Goal: Transaction & Acquisition: Subscribe to service/newsletter

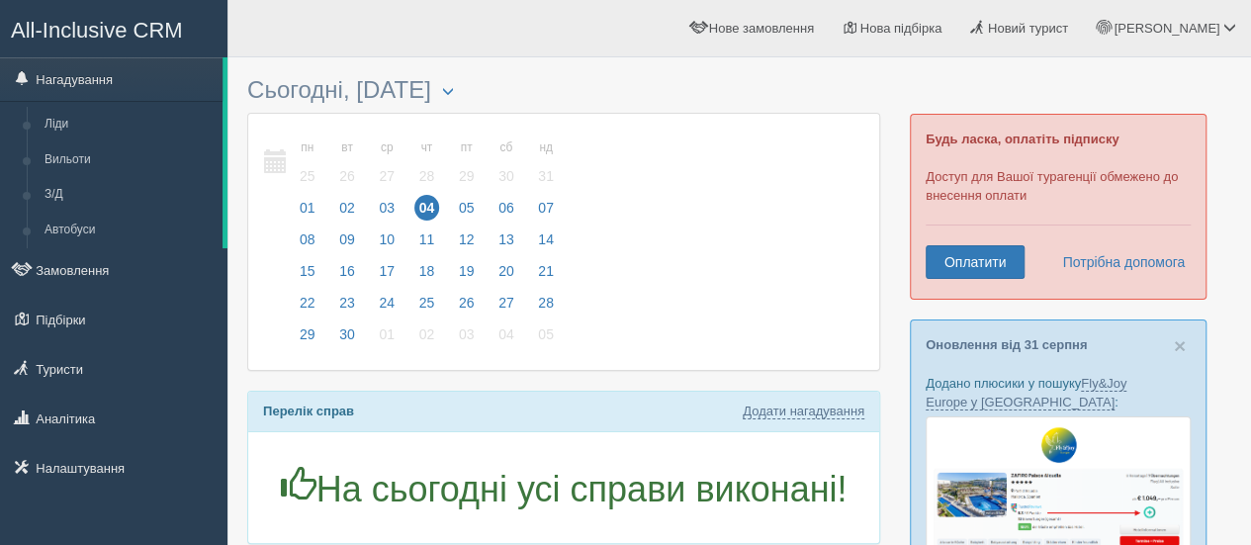
click at [125, 14] on link "All-Inclusive CRM" at bounding box center [113, 28] width 225 height 54
click at [58, 37] on span "All-Inclusive CRM" at bounding box center [97, 30] width 172 height 25
click at [99, 30] on span "All-Inclusive CRM" at bounding box center [97, 30] width 172 height 25
click at [121, 40] on span "All-Inclusive CRM" at bounding box center [97, 30] width 172 height 25
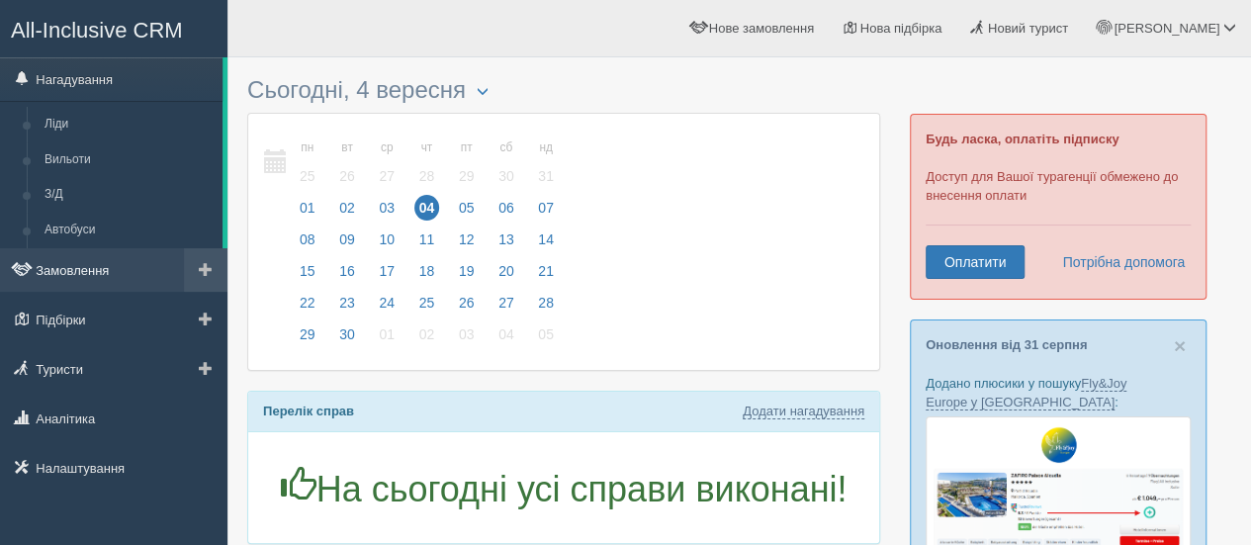
click at [90, 266] on link "Замовлення" at bounding box center [113, 269] width 227 height 43
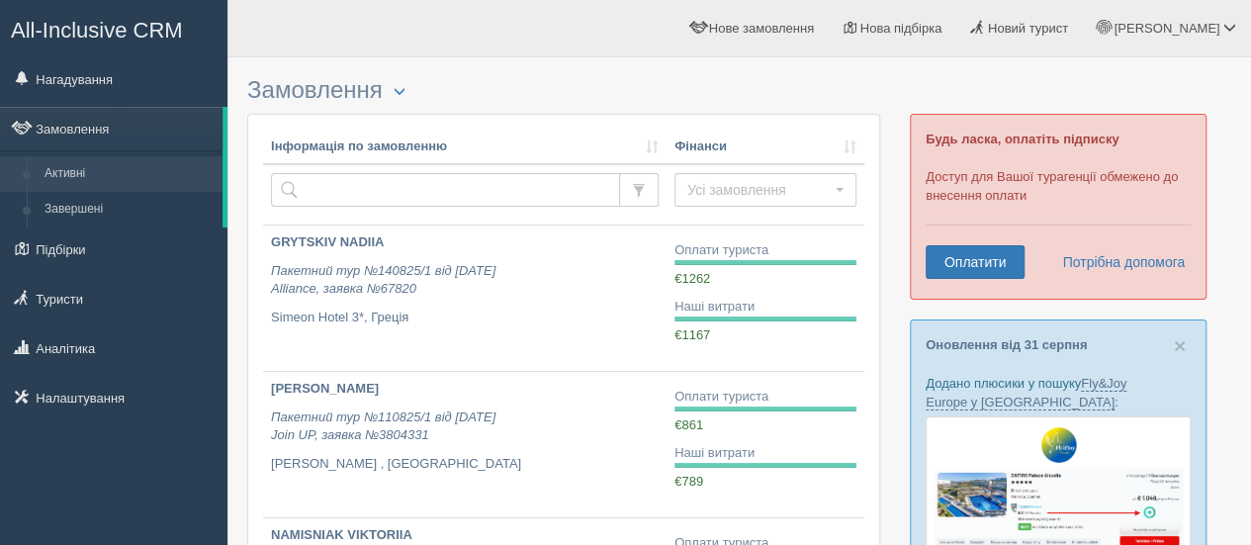
click at [114, 15] on link "All-Inclusive CRM" at bounding box center [113, 28] width 225 height 54
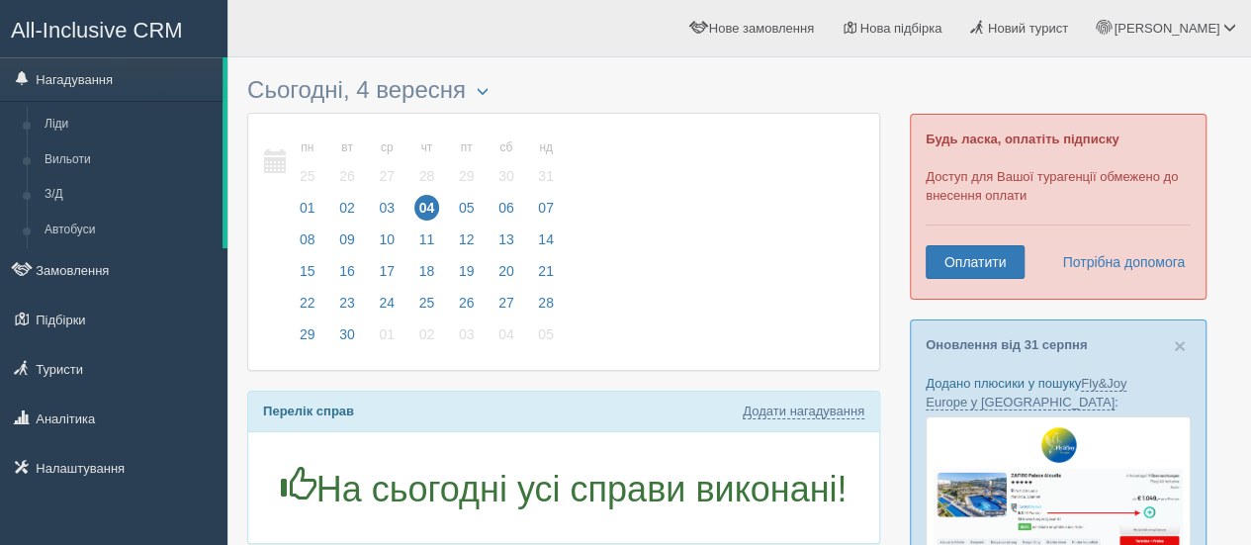
click at [105, 33] on span "All-Inclusive CRM" at bounding box center [97, 30] width 172 height 25
click at [110, 24] on span "All-Inclusive CRM" at bounding box center [97, 30] width 172 height 25
click at [123, 28] on span "All-Inclusive CRM" at bounding box center [97, 30] width 172 height 25
click at [92, 36] on span "All-Inclusive CRM" at bounding box center [97, 30] width 172 height 25
click at [105, 29] on span "All-Inclusive CRM" at bounding box center [97, 30] width 172 height 25
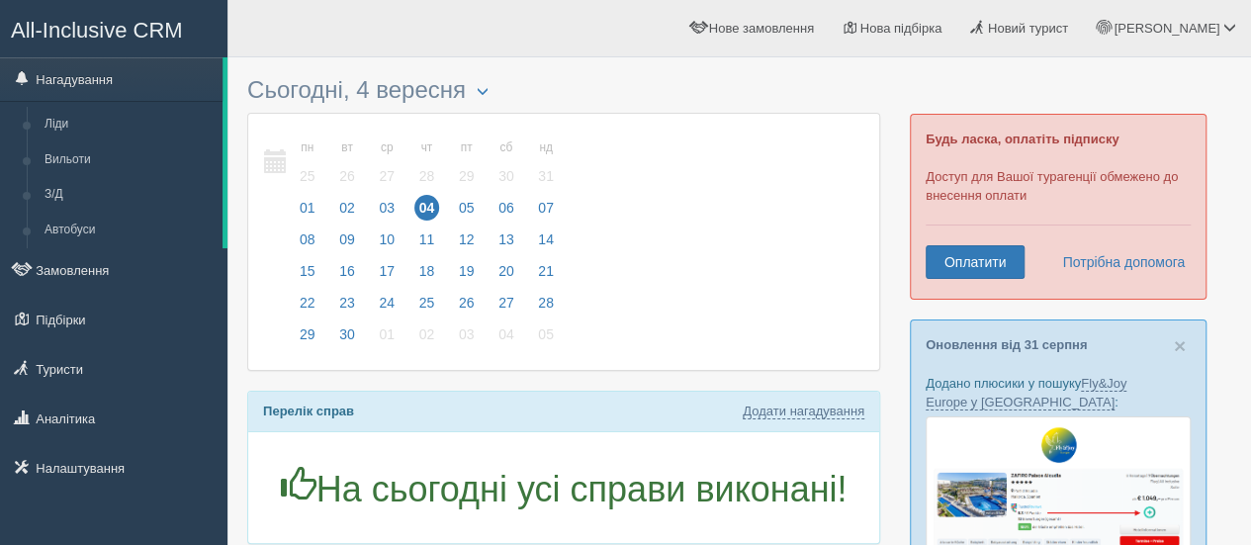
click at [121, 13] on link "All-Inclusive CRM" at bounding box center [113, 28] width 225 height 54
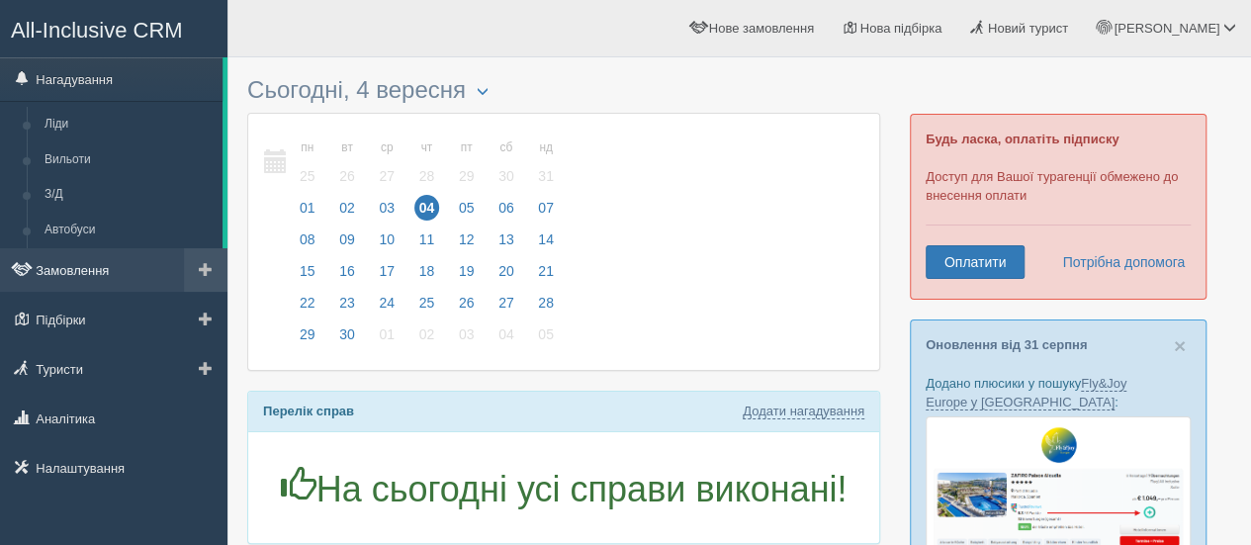
click at [99, 263] on link "Замовлення" at bounding box center [113, 269] width 227 height 43
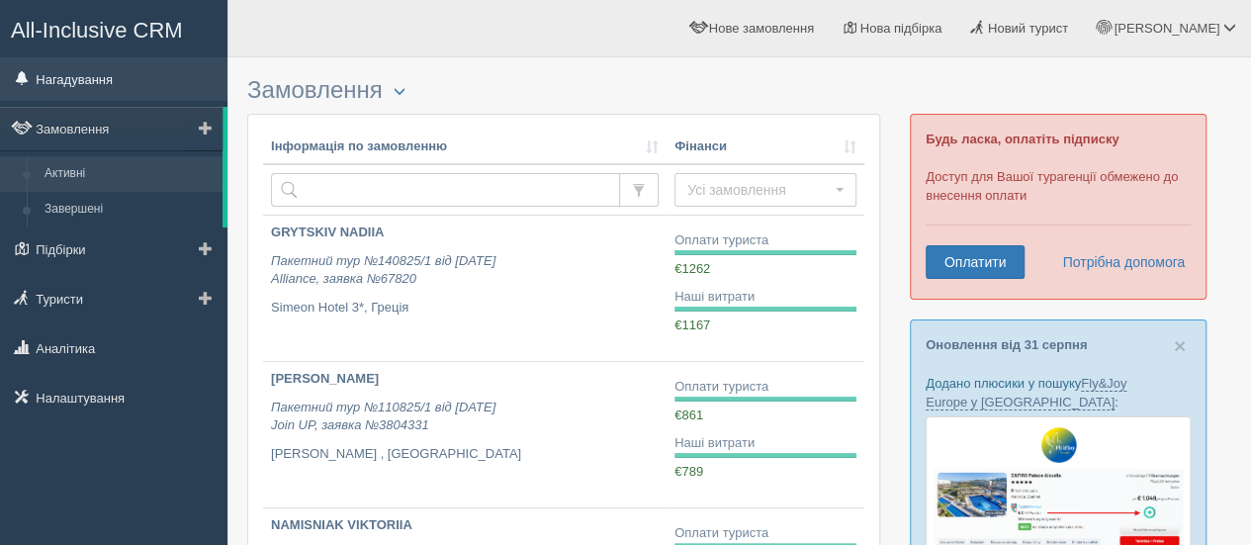
click at [69, 73] on link "Нагадування" at bounding box center [113, 78] width 227 height 43
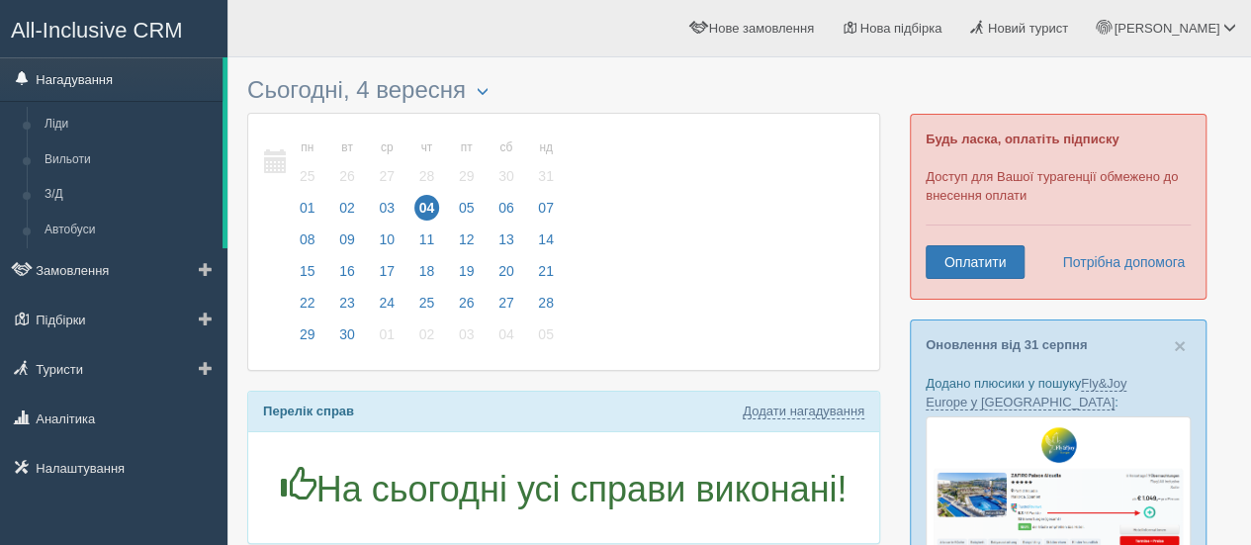
click at [110, 86] on link "Нагадування" at bounding box center [111, 78] width 222 height 43
click at [962, 263] on link "Оплатити" at bounding box center [974, 262] width 99 height 34
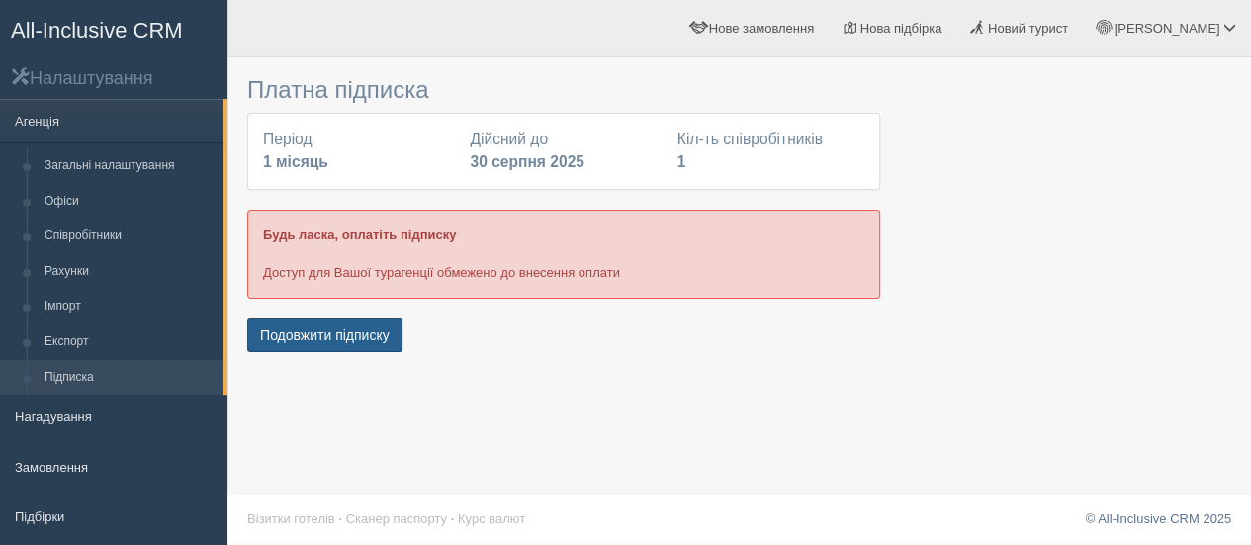
click at [315, 322] on button "Подовжити підписку" at bounding box center [324, 335] width 155 height 34
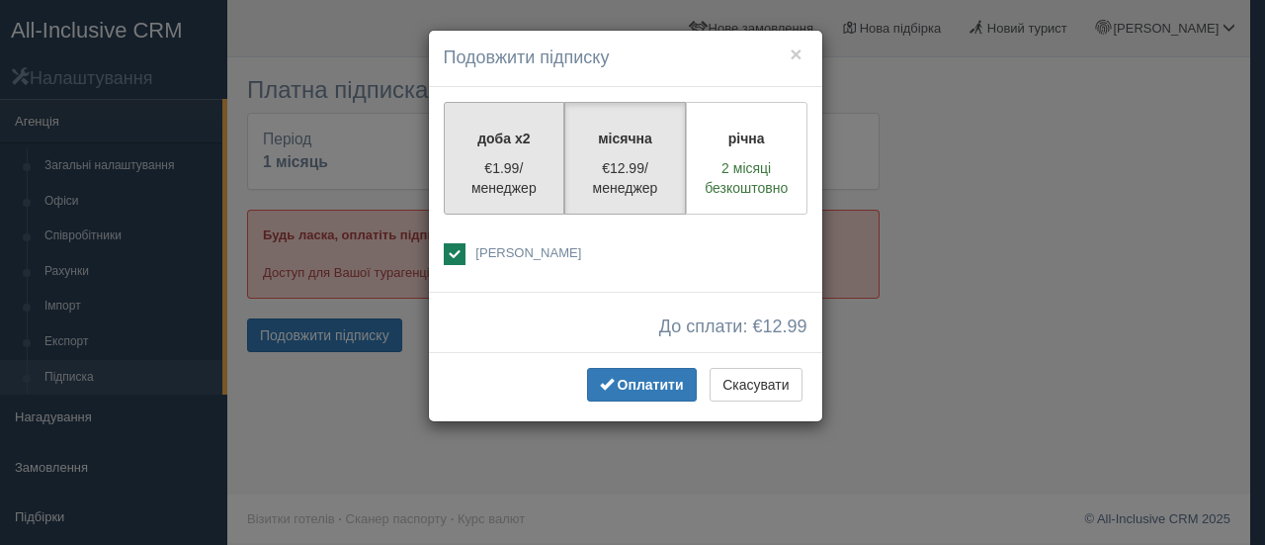
click at [485, 149] on label "доба x2 €1.99/менеджер" at bounding box center [505, 158] width 122 height 113
radio input "true"
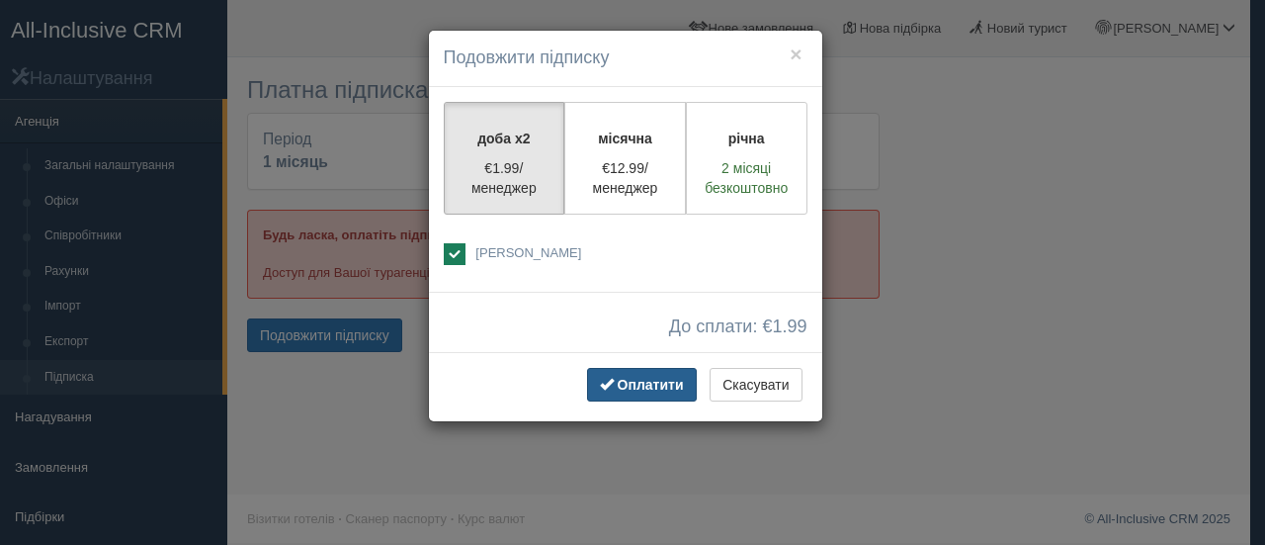
click at [657, 377] on span "Оплатити" at bounding box center [651, 385] width 66 height 16
